Goal: Task Accomplishment & Management: Manage account settings

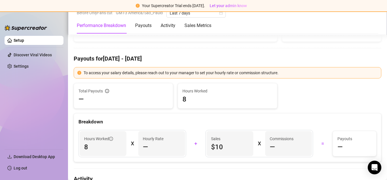
scroll to position [199, 0]
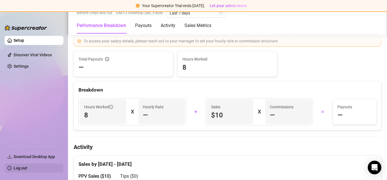
click at [26, 167] on link "Log out" at bounding box center [21, 167] width 14 height 5
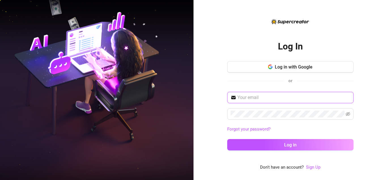
type input "[EMAIL_ADDRESS][DOMAIN_NAME]"
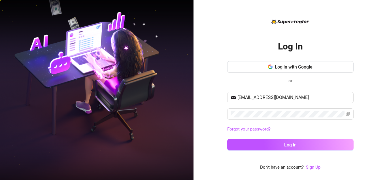
click at [210, 90] on div "Log In Log in with Google or [EMAIL_ADDRESS][DOMAIN_NAME] Forgot your password?…" at bounding box center [291, 90] width 194 height 180
click at [332, 41] on div "Log In Log in with Google or [EMAIL_ADDRESS][DOMAIN_NAME] Forgot your password?…" at bounding box center [290, 94] width 127 height 122
click at [309, 63] on button "Log in with Google" at bounding box center [290, 66] width 127 height 11
